Goal: Information Seeking & Learning: Understand process/instructions

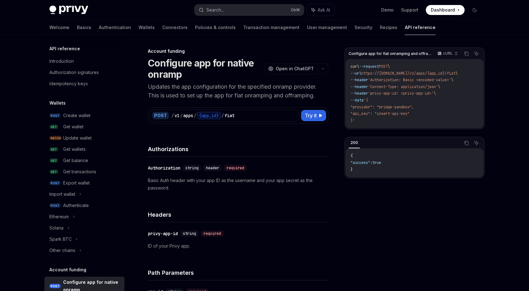
scroll to position [123, 0]
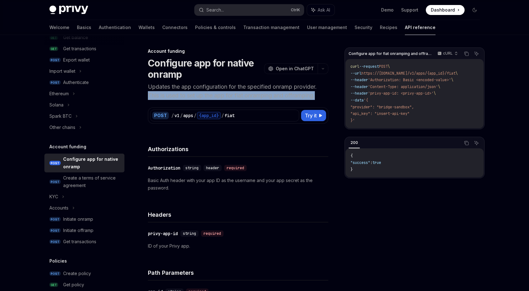
drag, startPoint x: 142, startPoint y: 97, endPoint x: 339, endPoint y: 92, distance: 197.4
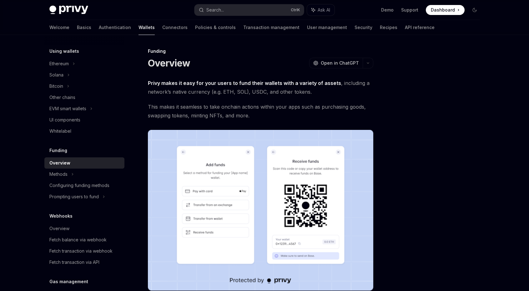
scroll to position [199, 0]
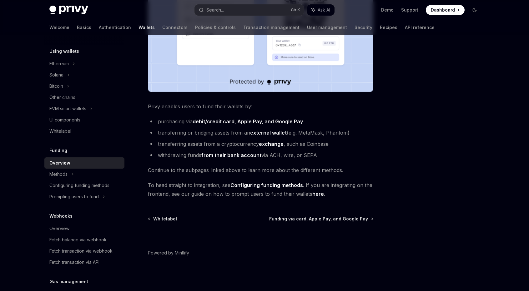
click at [310, 195] on span "To head straight to integration, see Configuring funding methods . If you are i…" at bounding box center [260, 190] width 225 height 18
click at [314, 195] on link "here" at bounding box center [318, 194] width 12 height 7
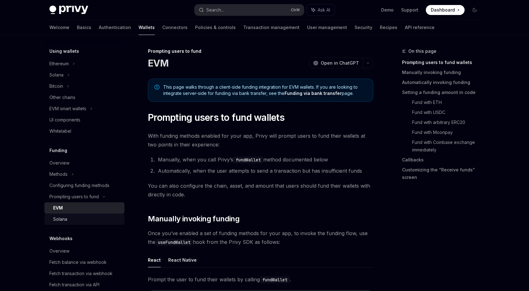
click at [77, 220] on div "Solana" at bounding box center [87, 220] width 68 height 8
type textarea "*"
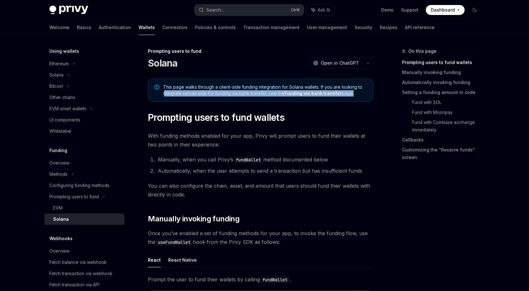
drag, startPoint x: 165, startPoint y: 97, endPoint x: 355, endPoint y: 97, distance: 189.5
click at [352, 96] on div "This page walks through a client-side funding integration for Solana wallets. I…" at bounding box center [260, 90] width 225 height 23
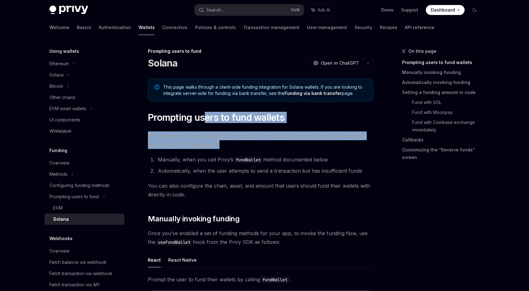
drag, startPoint x: 206, startPoint y: 117, endPoint x: 240, endPoint y: 146, distance: 44.6
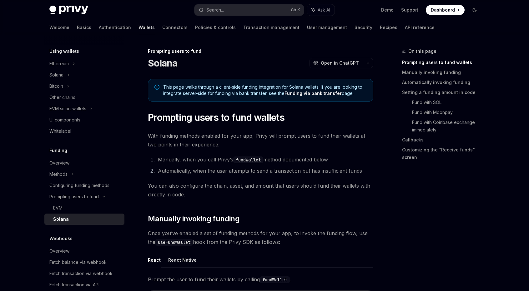
click at [205, 156] on li "Manually, when you call Privy’s fundWallet method documented below" at bounding box center [264, 159] width 217 height 9
drag, startPoint x: 148, startPoint y: 146, endPoint x: 211, endPoint y: 146, distance: 63.2
click at [205, 157] on li "Manually, when you call Privy’s fundWallet method documented below" at bounding box center [264, 159] width 217 height 9
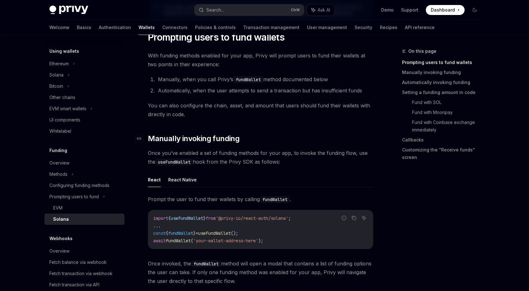
scroll to position [52, 0]
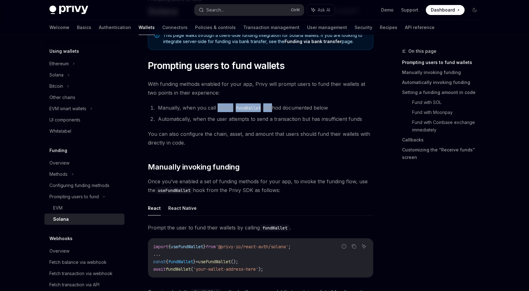
drag, startPoint x: 219, startPoint y: 110, endPoint x: 265, endPoint y: 109, distance: 46.6
click at [274, 107] on li "Manually, when you call Privy’s fundWallet method documented below" at bounding box center [264, 107] width 217 height 9
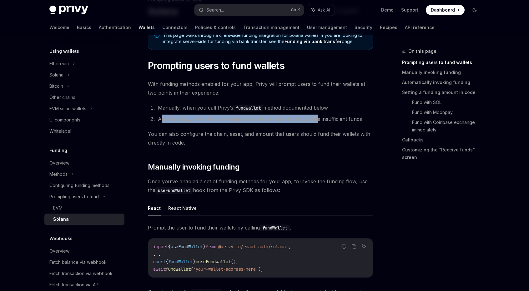
drag, startPoint x: 162, startPoint y: 116, endPoint x: 316, endPoint y: 119, distance: 154.8
click at [316, 119] on li "Automatically, when the user attempts to send a transaction but has insufficien…" at bounding box center [264, 119] width 217 height 9
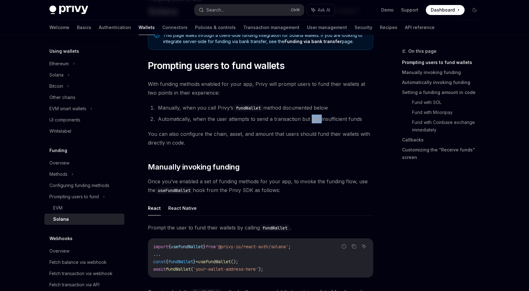
click at [316, 119] on li "Automatically, when the user attempts to send a transaction but has insufficien…" at bounding box center [264, 119] width 217 height 9
click at [286, 145] on span "You can also configure the chain, asset, and amount that users should fund thei…" at bounding box center [260, 139] width 225 height 18
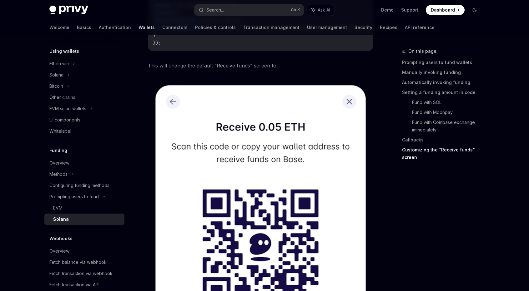
scroll to position [1487, 0]
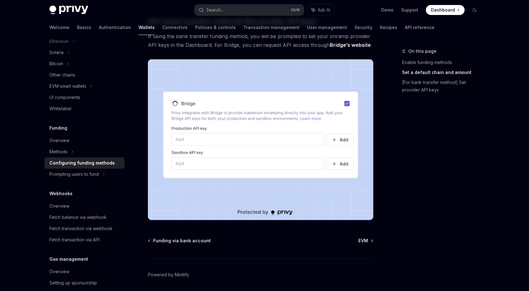
scroll to position [572, 0]
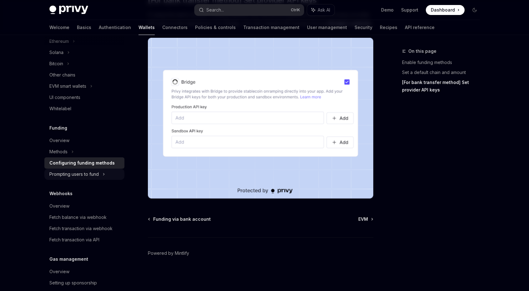
click at [90, 174] on div "Prompting users to fund" at bounding box center [73, 175] width 49 height 8
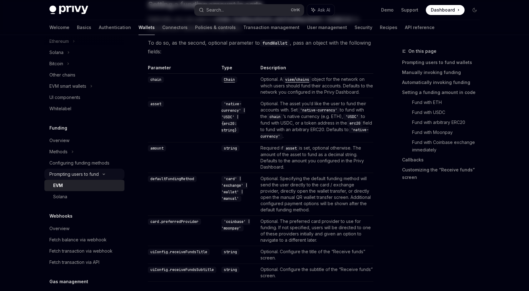
type textarea "*"
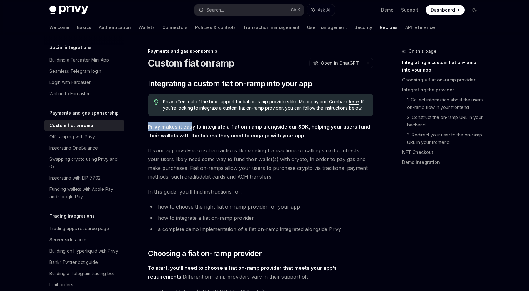
drag, startPoint x: 148, startPoint y: 128, endPoint x: 182, endPoint y: 137, distance: 34.5
click at [191, 130] on span "Privy makes it easy to integrate a fiat on-ramp alongside our SDK, helping your…" at bounding box center [260, 132] width 225 height 18
click at [153, 152] on span "If your app involves on-chain actions like sending transactions or calling smar…" at bounding box center [260, 163] width 225 height 35
click at [354, 100] on link "here" at bounding box center [354, 102] width 10 height 6
type textarea "*"
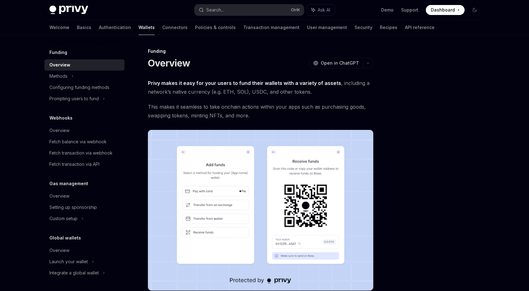
scroll to position [246, 0]
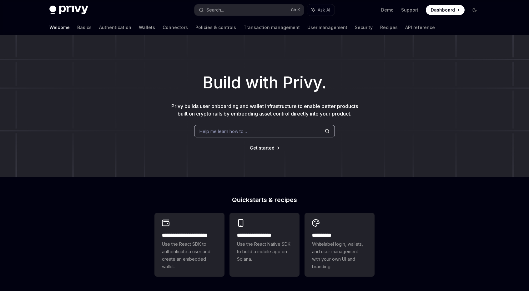
drag, startPoint x: 331, startPoint y: 85, endPoint x: 316, endPoint y: 77, distance: 17.2
click at [330, 85] on h1 "Build with Privy." at bounding box center [264, 83] width 509 height 24
click at [368, 50] on div "Build with Privy. Privy builds user onboarding and wallet infrastructure to ena…" at bounding box center [264, 106] width 529 height 143
click at [443, 88] on h1 "Build with Privy." at bounding box center [264, 83] width 509 height 24
click at [338, 81] on h1 "Build with Privy." at bounding box center [264, 83] width 509 height 24
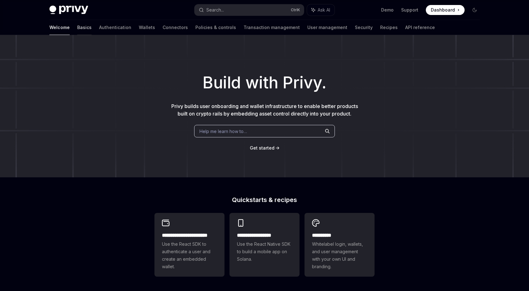
click at [77, 29] on link "Basics" at bounding box center [84, 27] width 14 height 15
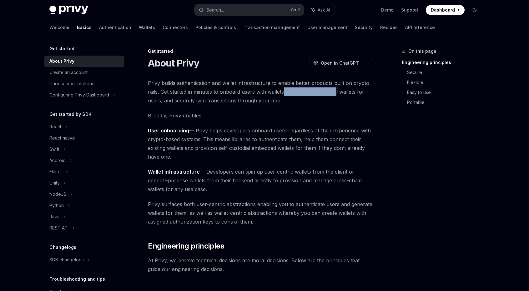
drag, startPoint x: 284, startPoint y: 95, endPoint x: 336, endPoint y: 93, distance: 51.6
click at [336, 93] on span "Privy builds authentication and wallet infrastructure to enable better products…" at bounding box center [260, 92] width 225 height 26
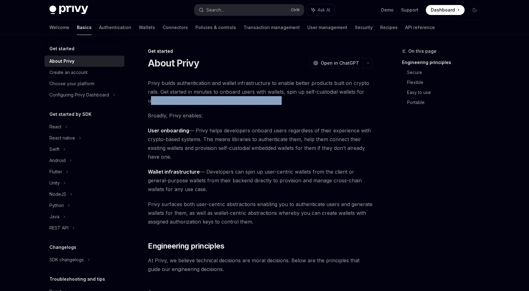
drag, startPoint x: 174, startPoint y: 100, endPoint x: 284, endPoint y: 102, distance: 109.5
click at [282, 102] on span "Privy builds authentication and wallet infrastructure to enable better products…" at bounding box center [260, 92] width 225 height 26
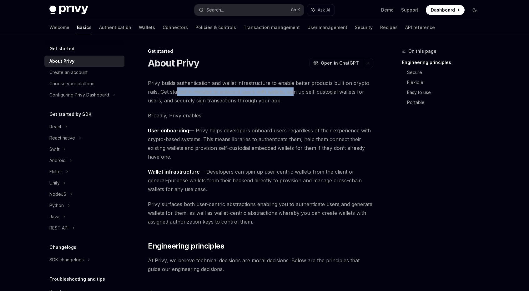
drag, startPoint x: 178, startPoint y: 92, endPoint x: 293, endPoint y: 91, distance: 114.8
click at [293, 91] on span "Privy builds authentication and wallet infrastructure to enable better products…" at bounding box center [260, 92] width 225 height 26
click at [288, 102] on span "Privy builds authentication and wallet infrastructure to enable better products…" at bounding box center [260, 92] width 225 height 26
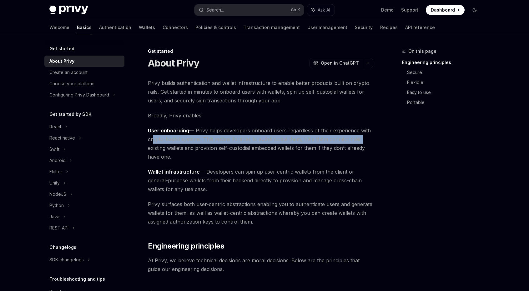
drag, startPoint x: 149, startPoint y: 142, endPoint x: 362, endPoint y: 140, distance: 212.3
click at [362, 140] on span "User onboarding — Privy helps developers onboard users regardless of their expe…" at bounding box center [260, 143] width 225 height 35
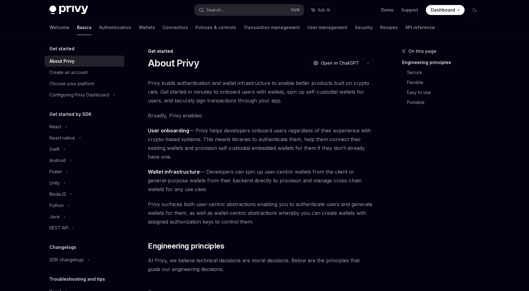
click at [312, 147] on span "User onboarding — Privy helps developers onboard users regardless of their expe…" at bounding box center [260, 143] width 225 height 35
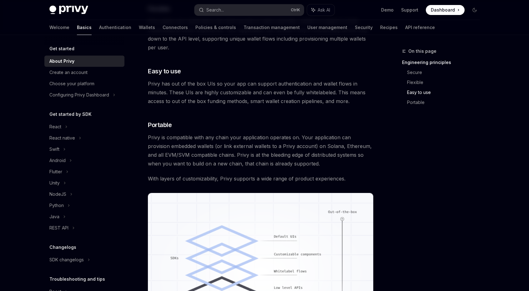
scroll to position [370, 0]
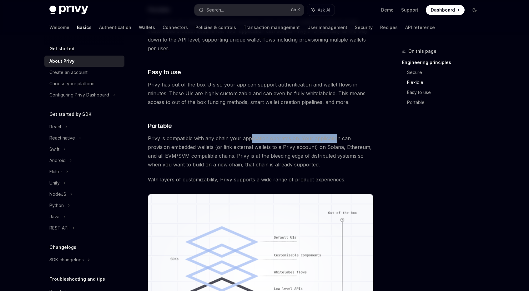
drag, startPoint x: 250, startPoint y: 139, endPoint x: 378, endPoint y: 142, distance: 127.9
click at [353, 141] on span "Privy is compatible with any chain your application operates on. Your applicati…" at bounding box center [260, 151] width 225 height 35
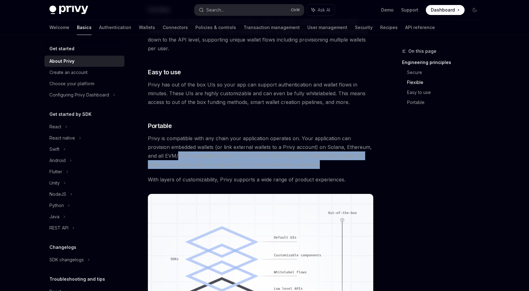
drag, startPoint x: 160, startPoint y: 157, endPoint x: 360, endPoint y: 161, distance: 199.9
click at [360, 161] on span "Privy is compatible with any chain your application operates on. Your applicati…" at bounding box center [260, 151] width 225 height 35
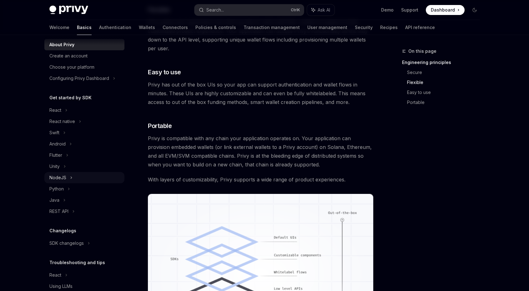
scroll to position [41, 0]
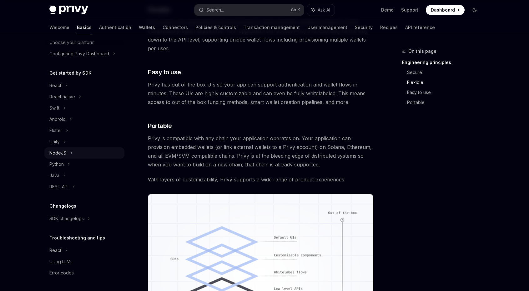
click at [85, 150] on div "NodeJS" at bounding box center [84, 153] width 80 height 11
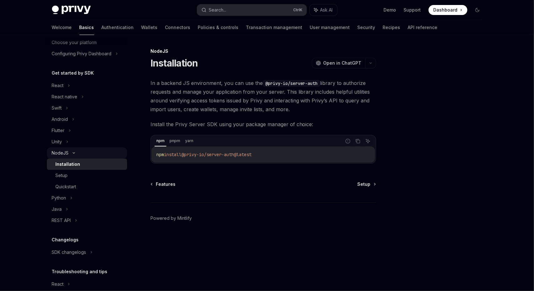
click at [84, 152] on div "NodeJS" at bounding box center [87, 153] width 80 height 11
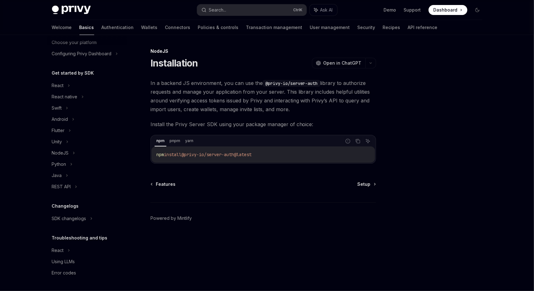
click at [392, 64] on div at bounding box center [439, 170] width 95 height 244
click at [102, 32] on link "Authentication" at bounding box center [118, 27] width 32 height 15
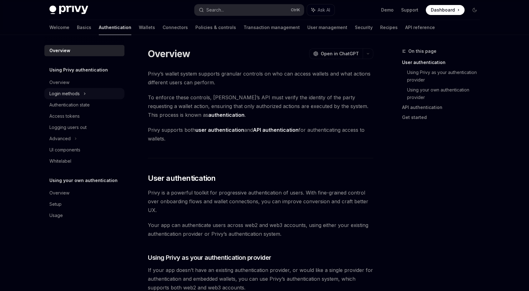
click at [85, 92] on icon at bounding box center [84, 94] width 3 height 8
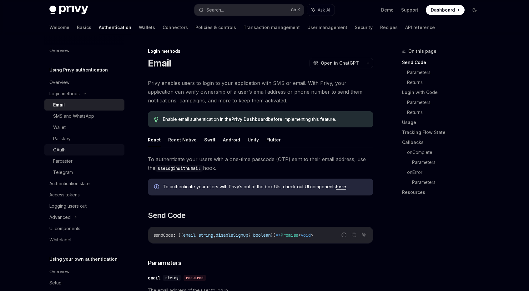
click at [70, 151] on div "OAuth" at bounding box center [87, 150] width 68 height 8
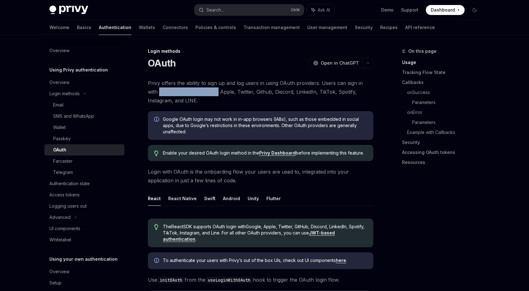
drag, startPoint x: 144, startPoint y: 92, endPoint x: 207, endPoint y: 91, distance: 63.2
click at [207, 91] on span "Privy offers the ability to sign up and log users in using OAuth providers. Use…" at bounding box center [260, 92] width 225 height 26
drag, startPoint x: 224, startPoint y: 91, endPoint x: 298, endPoint y: 89, distance: 74.1
click at [287, 89] on span "Privy offers the ability to sign up and log users in using OAuth providers. Use…" at bounding box center [260, 92] width 225 height 26
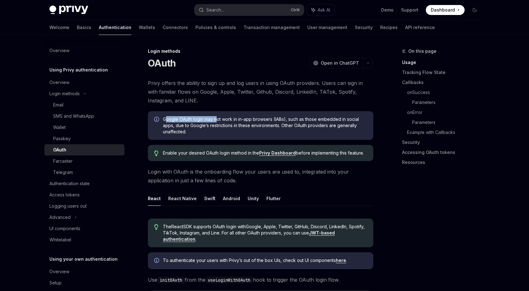
drag, startPoint x: 166, startPoint y: 122, endPoint x: 218, endPoint y: 121, distance: 51.3
click at [218, 121] on span "Google OAuth login may not work in in-app browsers (IABs), such as those embedd…" at bounding box center [265, 125] width 204 height 19
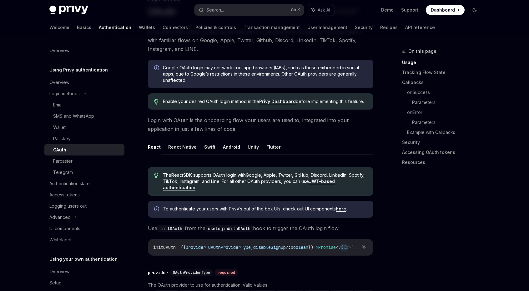
scroll to position [52, 0]
drag, startPoint x: 150, startPoint y: 121, endPoint x: 180, endPoint y: 120, distance: 29.7
click at [179, 120] on span "Login with OAuth is the onboarding flow your users are used to, integrated into…" at bounding box center [260, 125] width 225 height 18
click at [180, 120] on span "Login with OAuth is the onboarding flow your users are used to, integrated into…" at bounding box center [260, 125] width 225 height 18
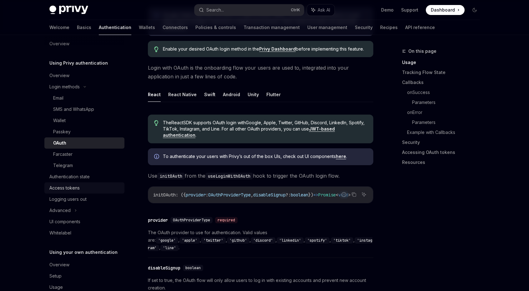
scroll to position [21, 0]
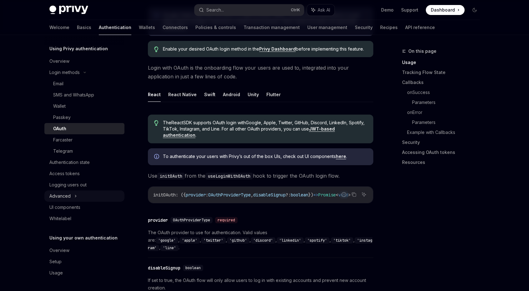
click at [73, 194] on div "Advanced" at bounding box center [84, 196] width 80 height 11
click at [74, 196] on icon at bounding box center [76, 196] width 8 height 3
click at [74, 196] on icon at bounding box center [75, 197] width 3 height 8
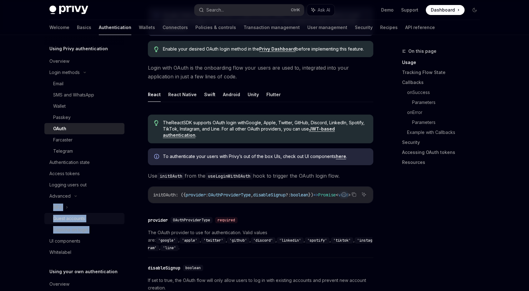
click at [64, 220] on div "Guest accounts" at bounding box center [69, 219] width 32 height 8
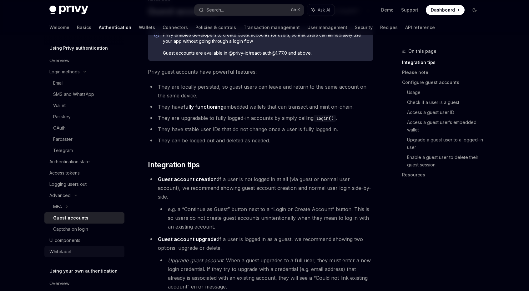
scroll to position [52, 0]
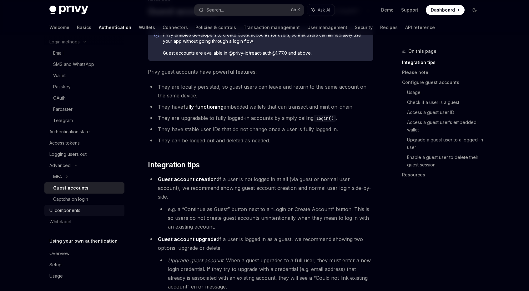
drag, startPoint x: 68, startPoint y: 211, endPoint x: 73, endPoint y: 212, distance: 5.1
click at [68, 211] on div "UI components" at bounding box center [64, 211] width 31 height 8
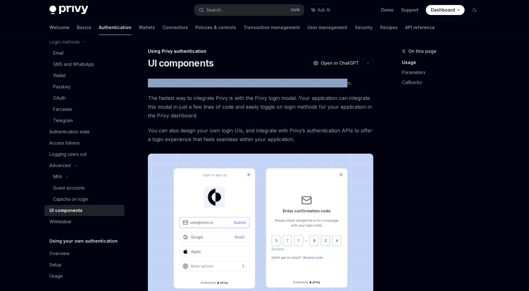
drag, startPoint x: 155, startPoint y: 85, endPoint x: 357, endPoint y: 85, distance: 202.0
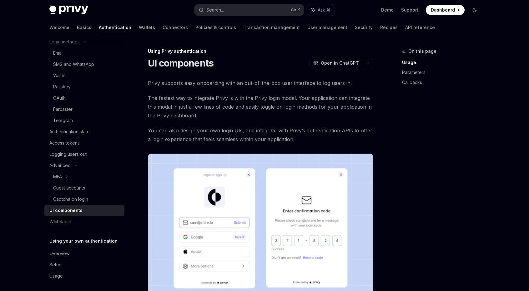
drag, startPoint x: 368, startPoint y: 95, endPoint x: 324, endPoint y: 160, distance: 78.5
click at [368, 98] on span "The fastest way to integrate Privy is with the Privy login modal. Your applicat…" at bounding box center [260, 107] width 225 height 26
click at [433, 194] on div "On this page Usage Parameters Callbacks" at bounding box center [437, 170] width 95 height 244
click at [392, 132] on div "On this page Usage Parameters Callbacks" at bounding box center [437, 170] width 95 height 244
type textarea "*"
